Goal: Register for event/course

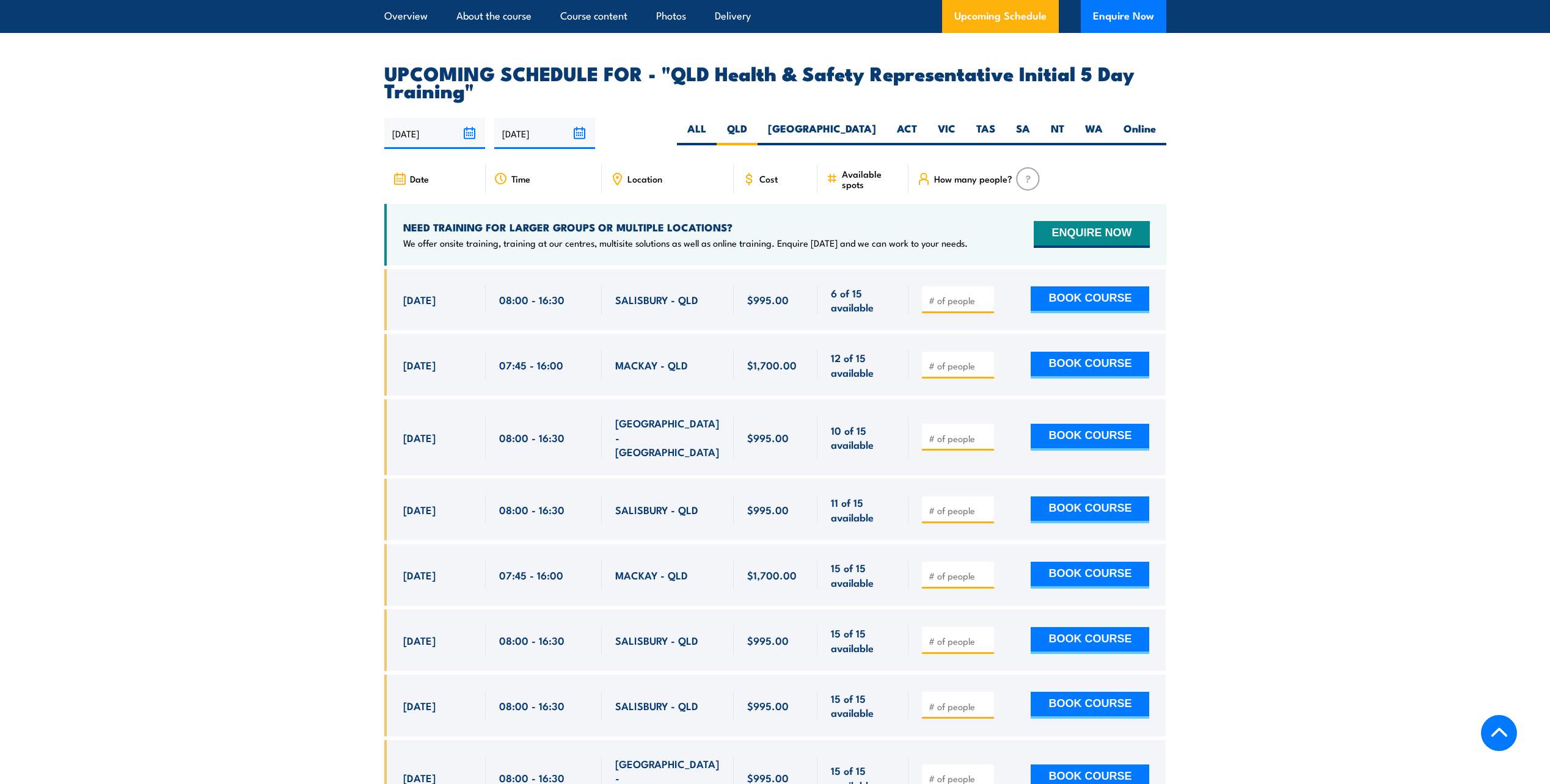
scroll to position [2117, 0]
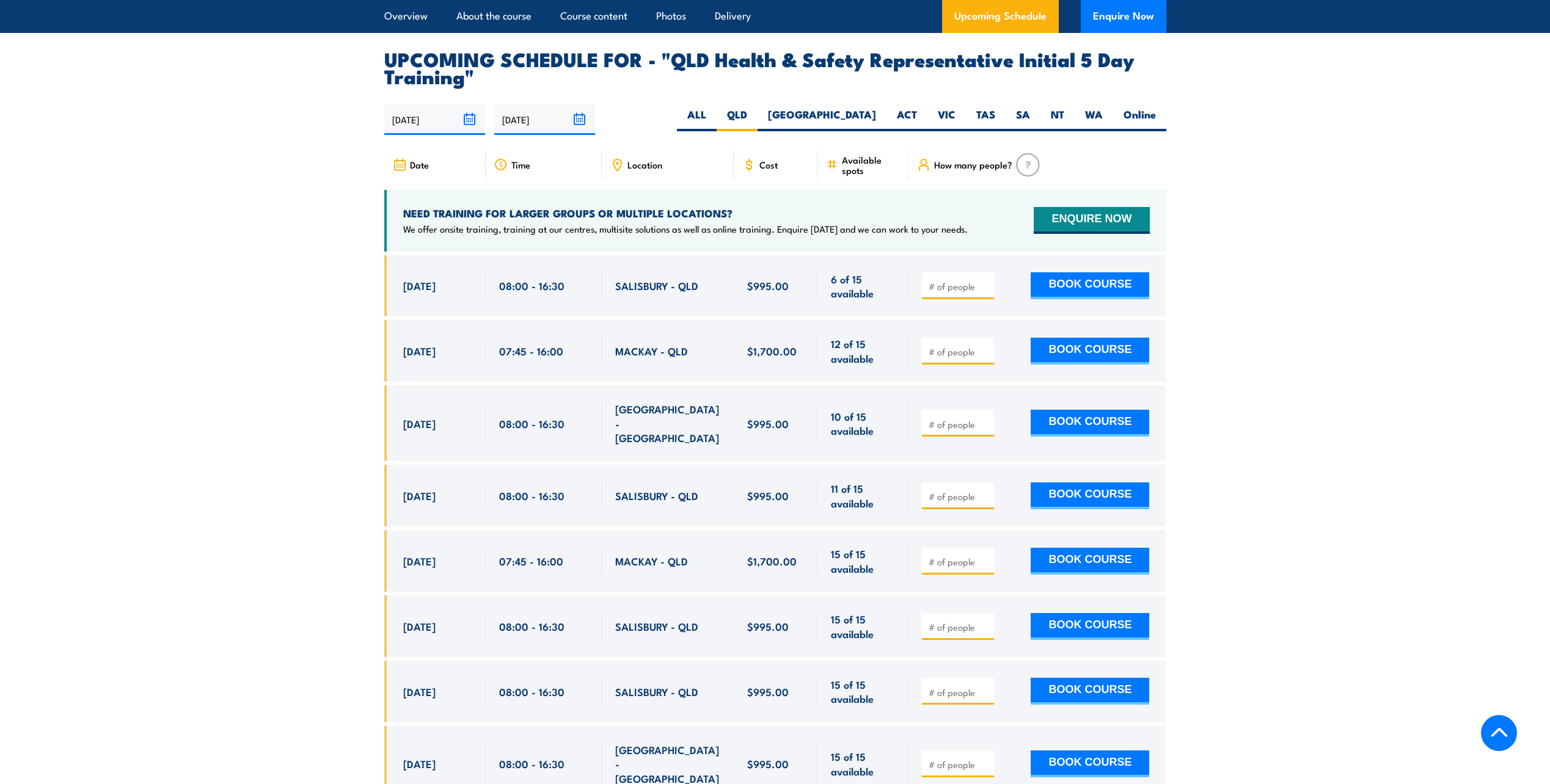
click at [965, 348] on input "number" at bounding box center [960, 352] width 61 height 12
type input "1"
click at [1085, 338] on button "BOOK COURSE" at bounding box center [1090, 351] width 118 height 27
